Goal: Transaction & Acquisition: Purchase product/service

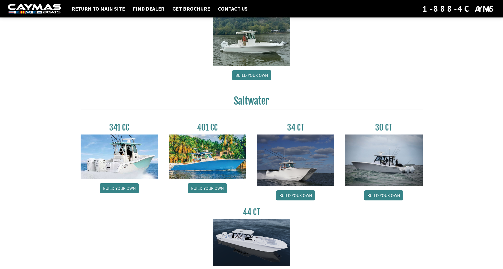
scroll to position [186, 0]
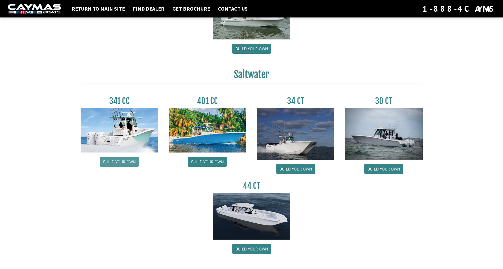
click at [112, 165] on link "Build your own" at bounding box center [119, 162] width 39 height 10
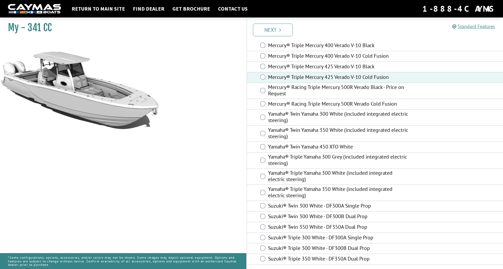
scroll to position [61, 0]
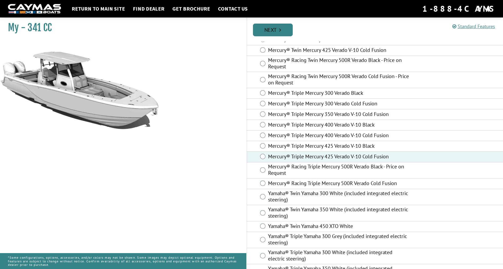
click at [278, 29] on link "Next" at bounding box center [273, 30] width 40 height 13
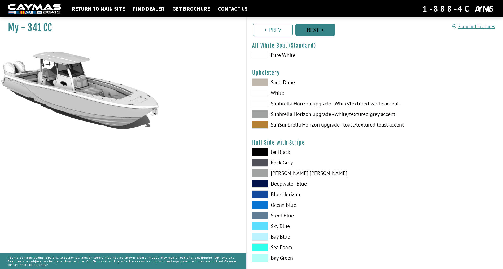
scroll to position [0, 0]
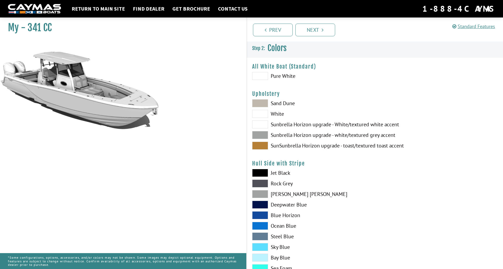
click at [259, 74] on span at bounding box center [260, 76] width 16 height 8
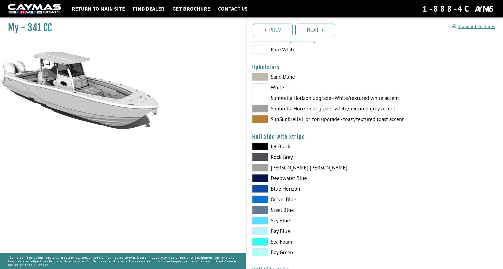
click at [260, 108] on span at bounding box center [260, 109] width 16 height 8
click at [259, 118] on span at bounding box center [260, 119] width 16 height 8
click at [260, 109] on span at bounding box center [260, 109] width 16 height 8
click at [261, 99] on span at bounding box center [260, 98] width 16 height 8
click at [261, 88] on span at bounding box center [260, 87] width 16 height 8
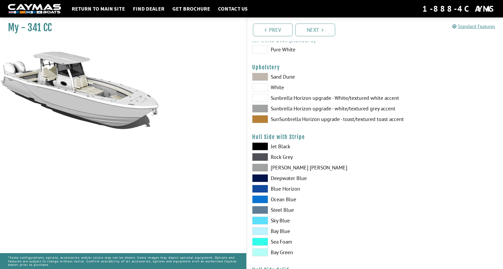
click at [261, 76] on span at bounding box center [260, 77] width 16 height 8
click at [261, 87] on span at bounding box center [260, 87] width 16 height 8
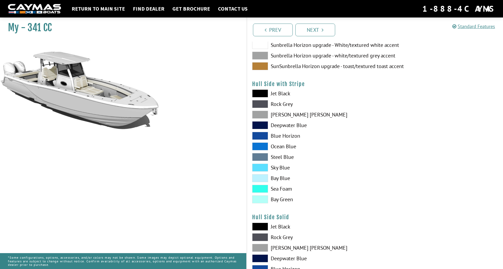
click at [259, 178] on span at bounding box center [260, 178] width 16 height 8
click at [259, 167] on span at bounding box center [260, 168] width 16 height 8
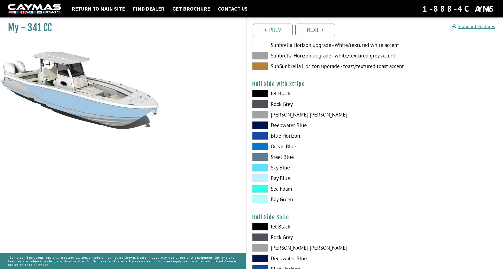
click at [258, 178] on span at bounding box center [260, 178] width 16 height 8
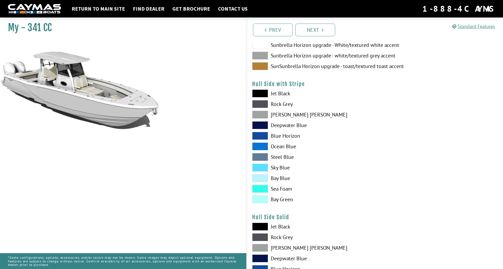
click at [262, 160] on span at bounding box center [260, 157] width 16 height 8
click at [262, 157] on span at bounding box center [260, 157] width 16 height 8
click at [262, 147] on span at bounding box center [260, 147] width 16 height 8
click at [260, 93] on span at bounding box center [260, 94] width 16 height 8
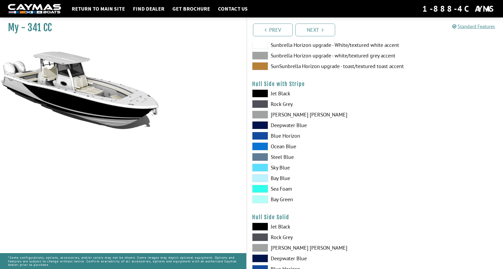
click at [258, 103] on span at bounding box center [260, 104] width 16 height 8
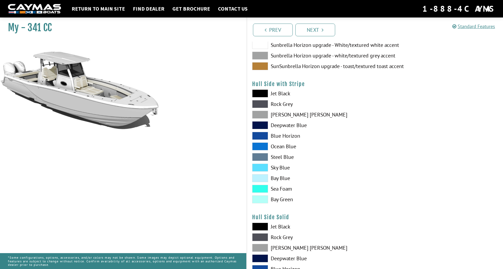
click at [258, 103] on span at bounding box center [260, 104] width 16 height 8
click at [258, 114] on span at bounding box center [260, 115] width 16 height 8
click at [258, 125] on span at bounding box center [260, 125] width 16 height 8
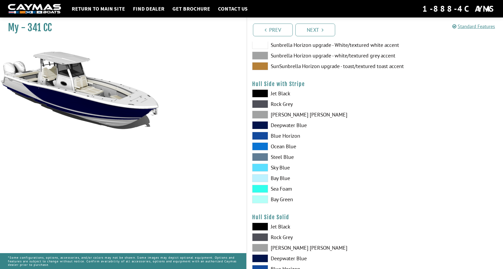
click at [258, 135] on span at bounding box center [260, 136] width 16 height 8
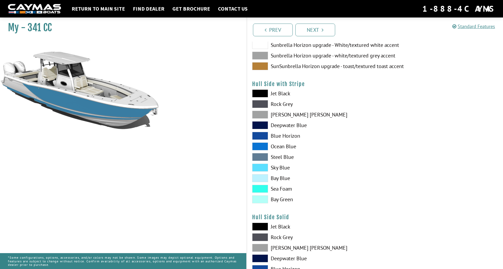
click at [262, 147] on span at bounding box center [260, 147] width 16 height 8
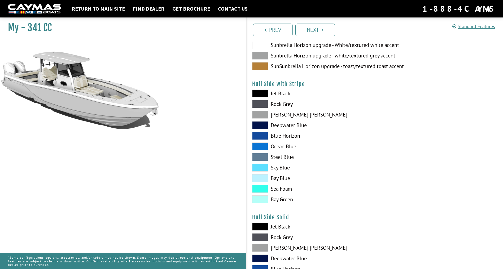
click at [262, 147] on span at bounding box center [260, 147] width 16 height 8
click at [259, 157] on span at bounding box center [260, 157] width 16 height 8
click at [259, 167] on span at bounding box center [260, 168] width 16 height 8
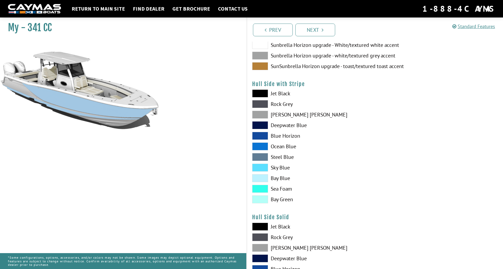
click at [260, 179] on span at bounding box center [260, 178] width 16 height 8
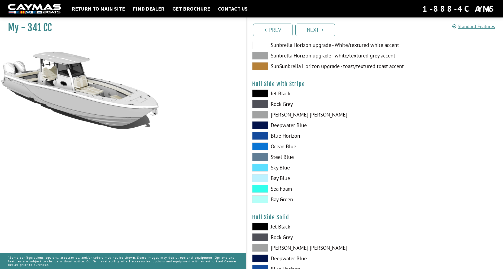
click at [259, 189] on span at bounding box center [260, 189] width 16 height 8
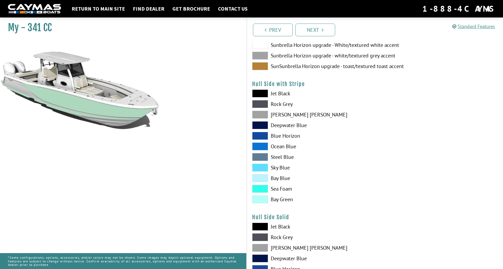
click at [262, 201] on span at bounding box center [260, 200] width 16 height 8
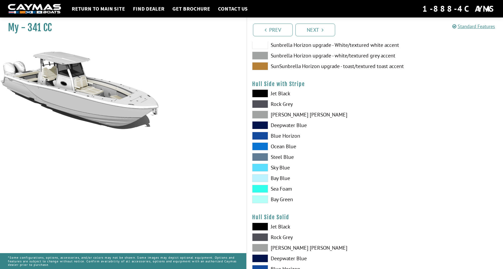
click at [262, 167] on span at bounding box center [260, 168] width 16 height 8
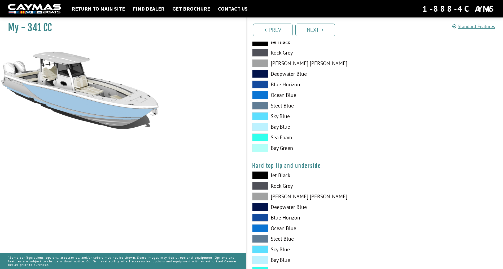
scroll to position [424, 0]
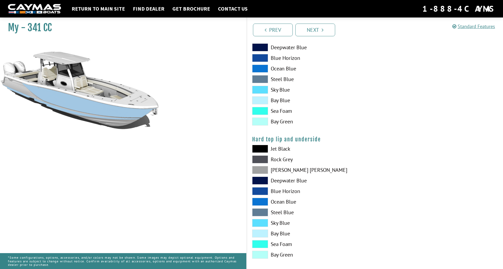
click at [262, 223] on span at bounding box center [260, 223] width 16 height 8
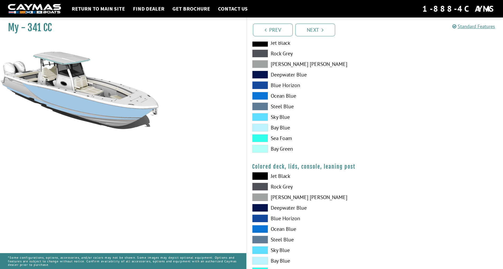
scroll to position [557, 0]
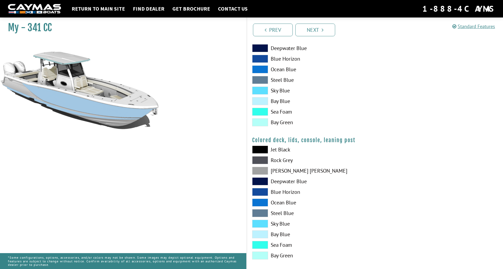
click at [262, 224] on span at bounding box center [260, 224] width 16 height 8
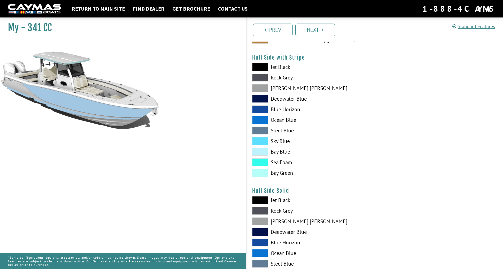
scroll to position [0, 0]
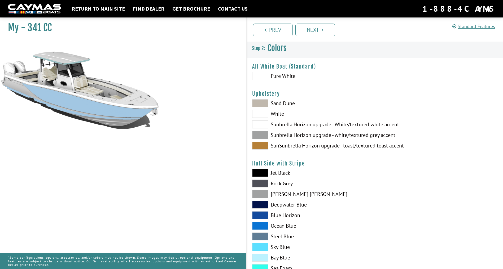
click at [261, 124] on span at bounding box center [260, 125] width 16 height 8
click at [262, 114] on span at bounding box center [260, 114] width 16 height 8
click at [263, 102] on span at bounding box center [260, 103] width 16 height 8
click at [262, 113] on span at bounding box center [260, 114] width 16 height 8
click at [260, 125] on span at bounding box center [260, 125] width 16 height 8
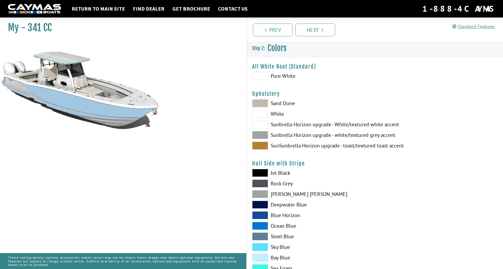
click at [258, 136] on span at bounding box center [260, 135] width 16 height 8
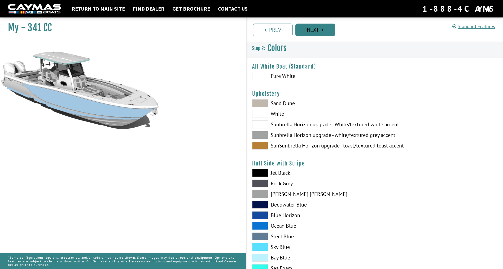
click at [315, 30] on link "Next" at bounding box center [315, 30] width 40 height 13
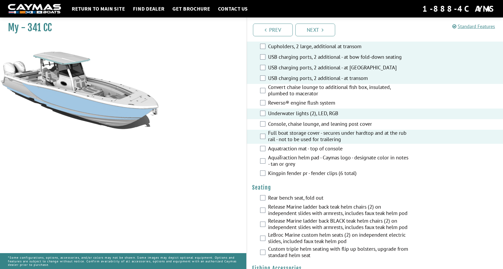
scroll to position [371, 0]
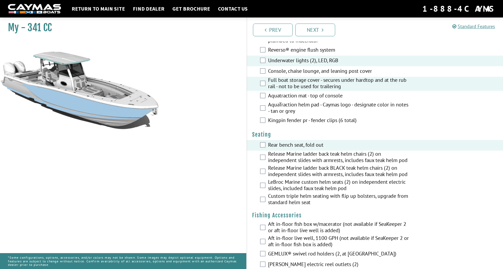
click at [261, 206] on fieldset "Please select option. Rear bench seat, fold out Release Marine ladder back teak…" at bounding box center [375, 173] width 246 height 67
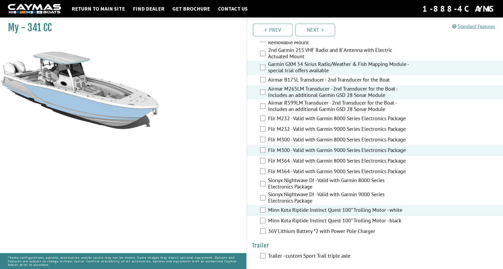
scroll to position [950, 0]
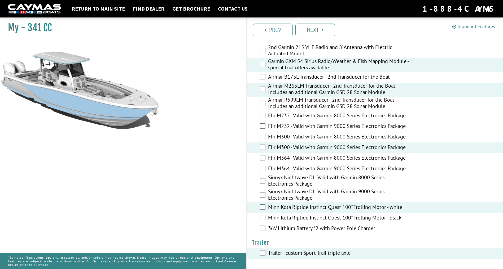
click at [454, 26] on icon at bounding box center [454, 26] width 4 height 5
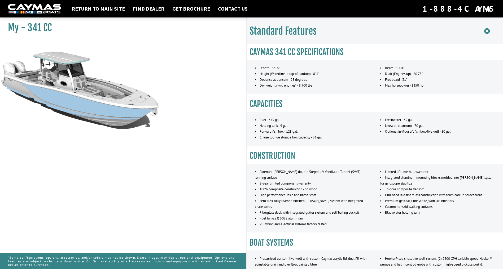
click at [487, 31] on icon at bounding box center [487, 31] width 6 height 7
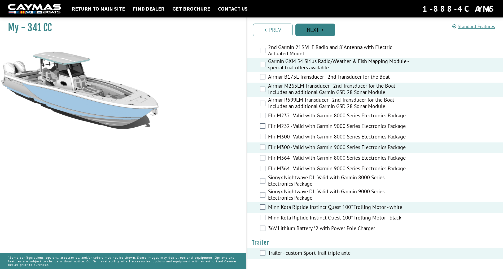
click at [319, 29] on link "Next" at bounding box center [315, 30] width 40 height 13
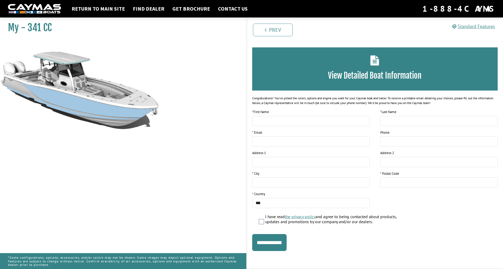
scroll to position [0, 0]
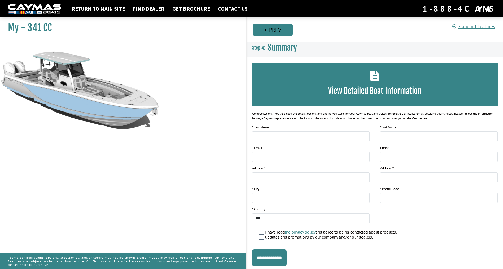
click at [265, 30] on icon "Pagination" at bounding box center [266, 29] width 2 height 5
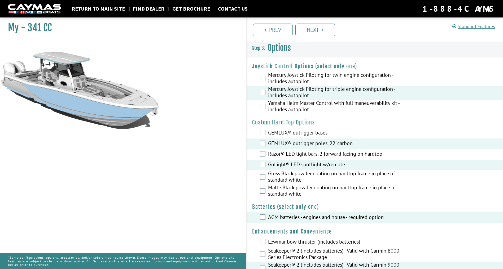
click at [143, 8] on link "Find Dealer" at bounding box center [148, 8] width 37 height 7
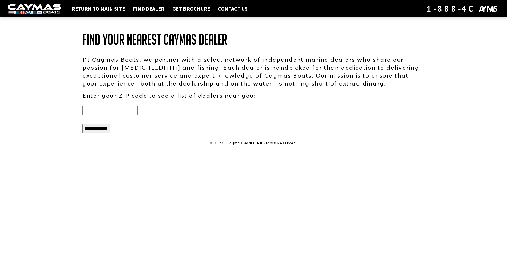
click at [88, 112] on input "text" at bounding box center [109, 111] width 55 height 10
type input "*****"
click at [92, 128] on input "**********" at bounding box center [96, 129] width 28 height 10
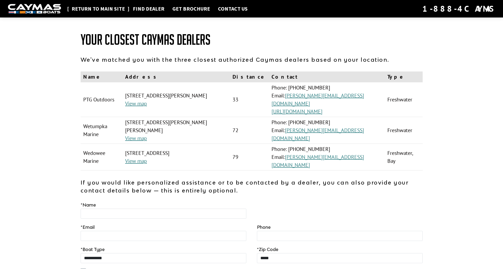
click at [94, 7] on link "Return to main site" at bounding box center [98, 8] width 59 height 7
